Goal: Check status: Check status

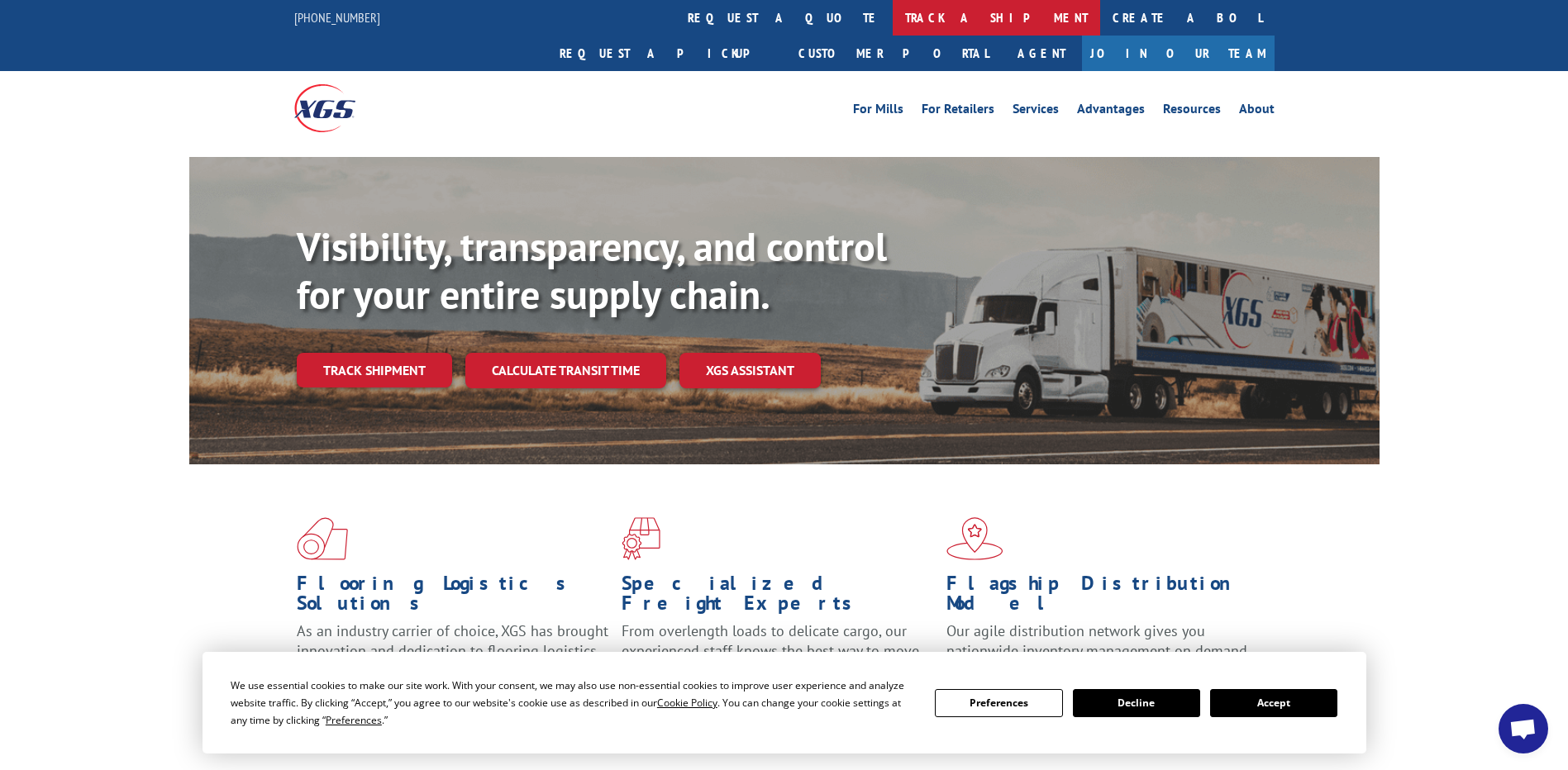
click at [892, 21] on link "track a shipment" at bounding box center [996, 18] width 207 height 35
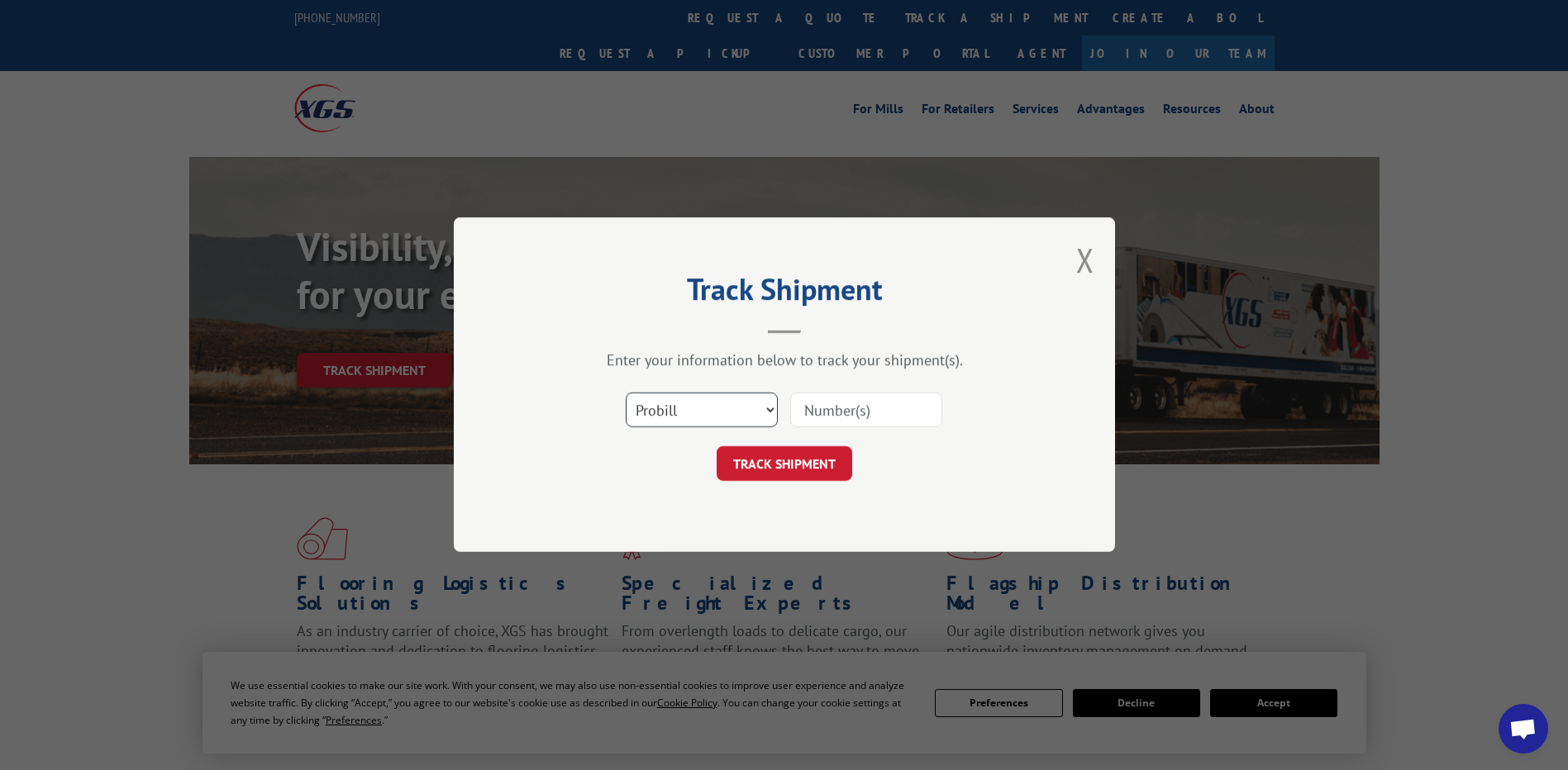
click at [692, 406] on select "Select category... Probill BOL PO" at bounding box center [702, 410] width 152 height 34
select select "po"
click at [626, 393] on select "Select category... Probill BOL PO" at bounding box center [702, 410] width 152 height 34
click at [890, 411] on input at bounding box center [865, 410] width 152 height 34
paste input "17538054"
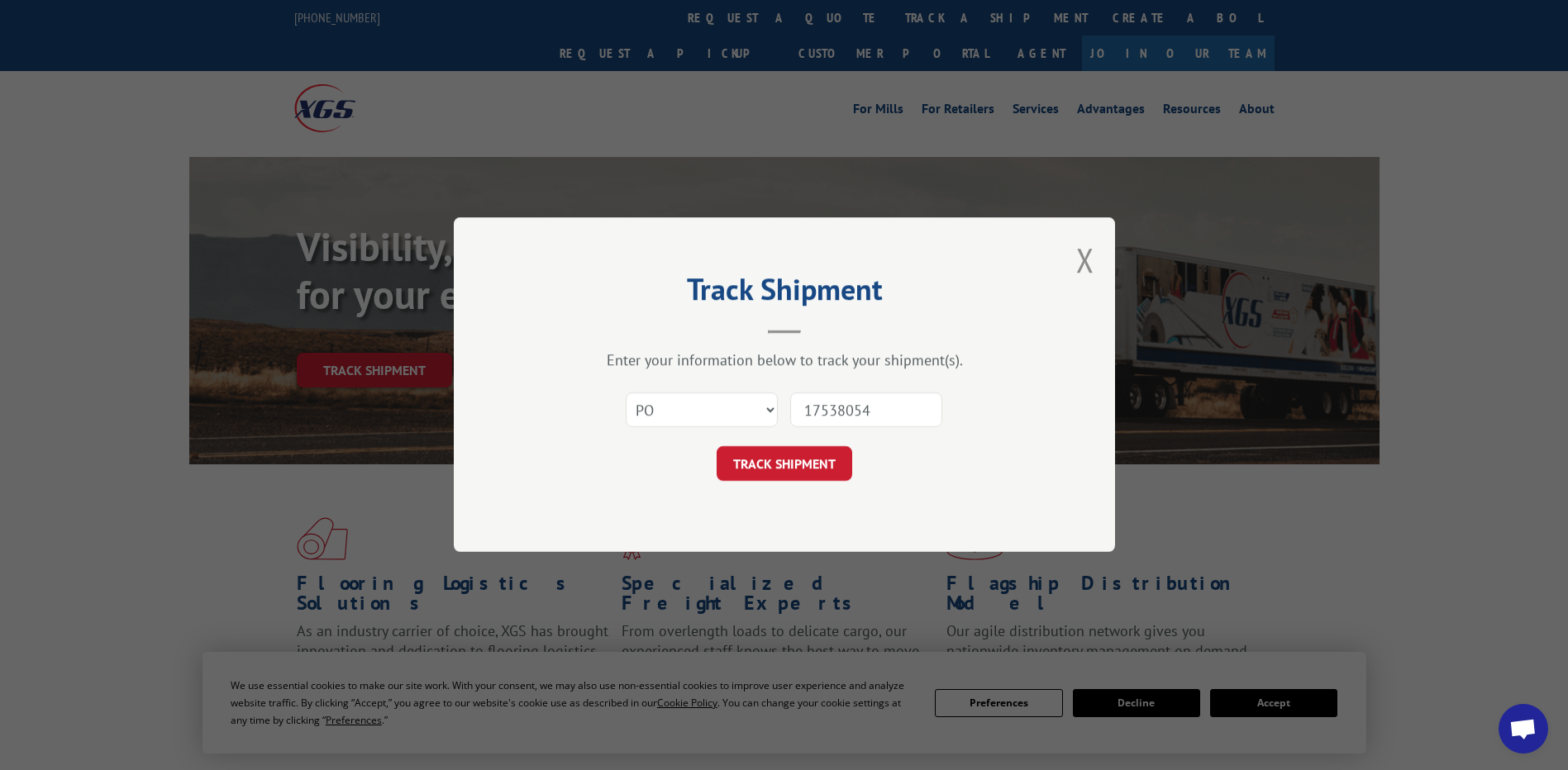
click at [829, 405] on input "17538054" at bounding box center [865, 410] width 152 height 34
type input "17538054"
click button "TRACK SHIPMENT" at bounding box center [784, 464] width 135 height 34
